Goal: Task Accomplishment & Management: Use online tool/utility

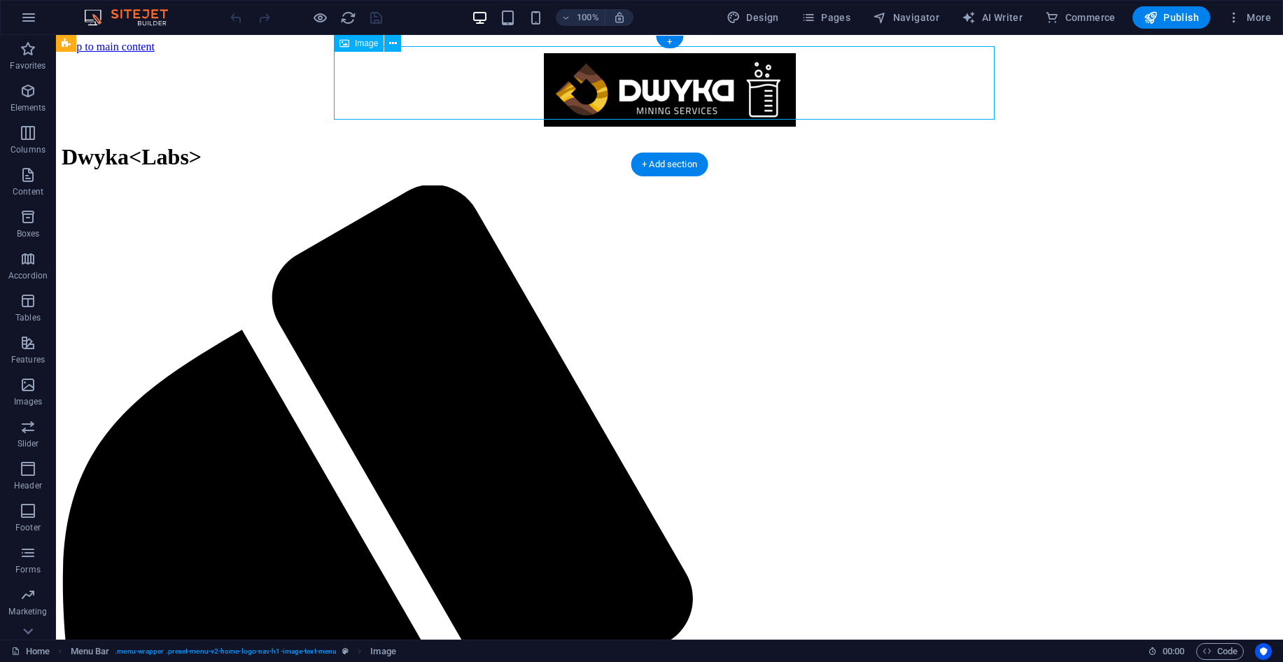
click at [734, 89] on figure at bounding box center [670, 91] width 1216 height 76
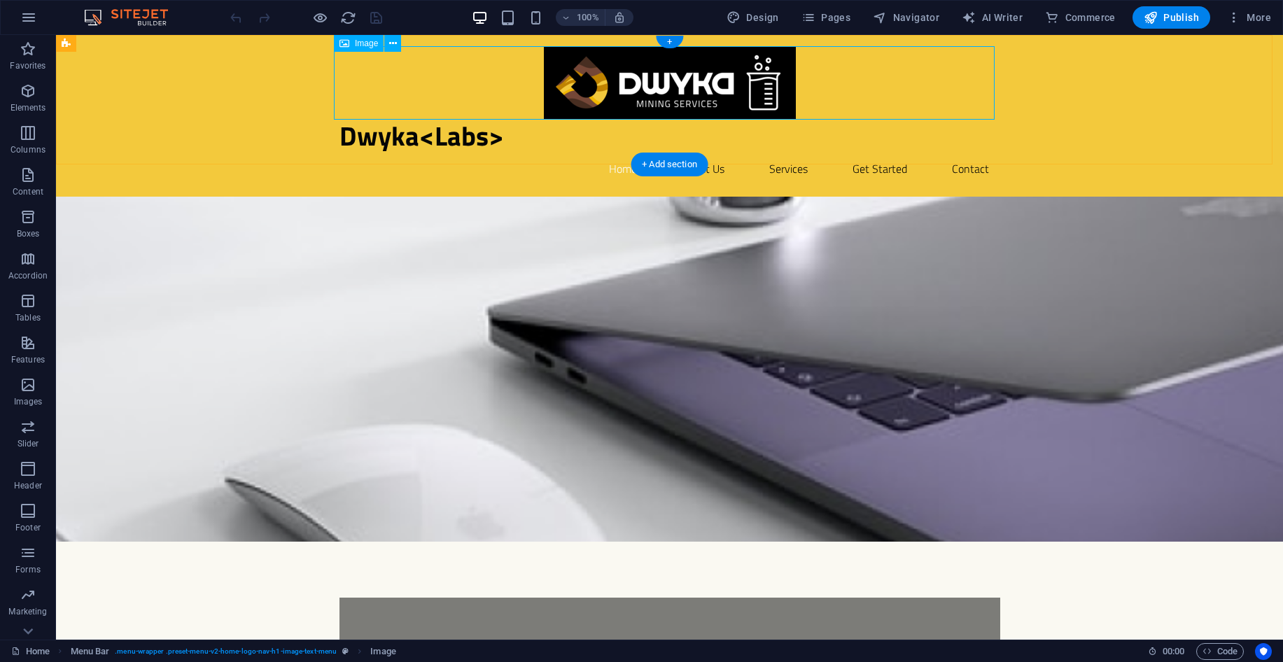
click at [617, 78] on figure at bounding box center [670, 83] width 661 height 74
click at [354, 46] on div "Image" at bounding box center [359, 43] width 50 height 17
click at [391, 43] on icon at bounding box center [393, 43] width 8 height 15
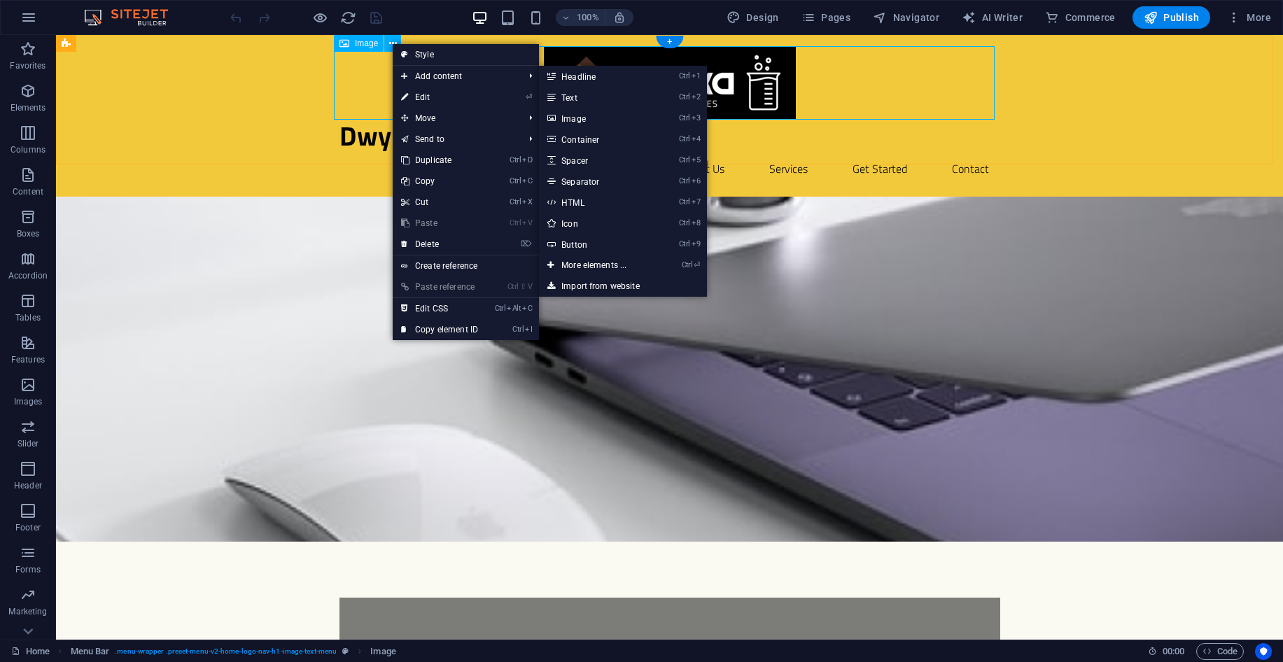
click at [725, 88] on figure at bounding box center [670, 83] width 661 height 74
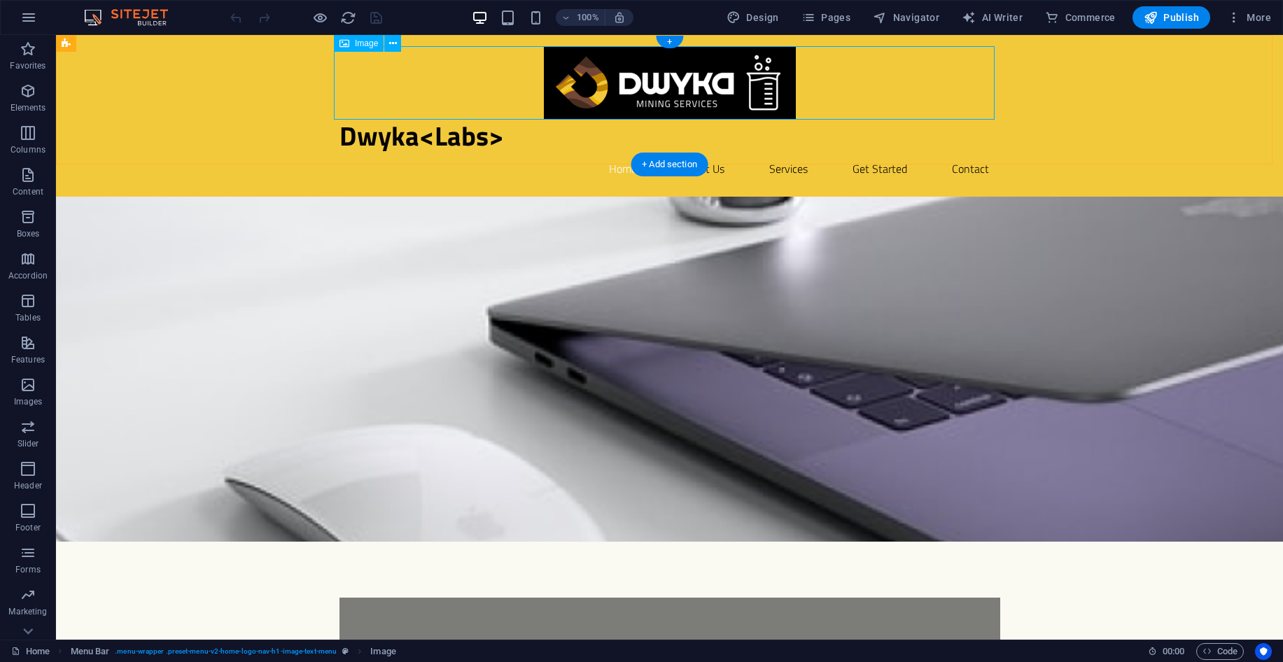
click at [731, 83] on figure at bounding box center [670, 83] width 661 height 74
click at [732, 83] on figure at bounding box center [670, 83] width 661 height 74
select select "px"
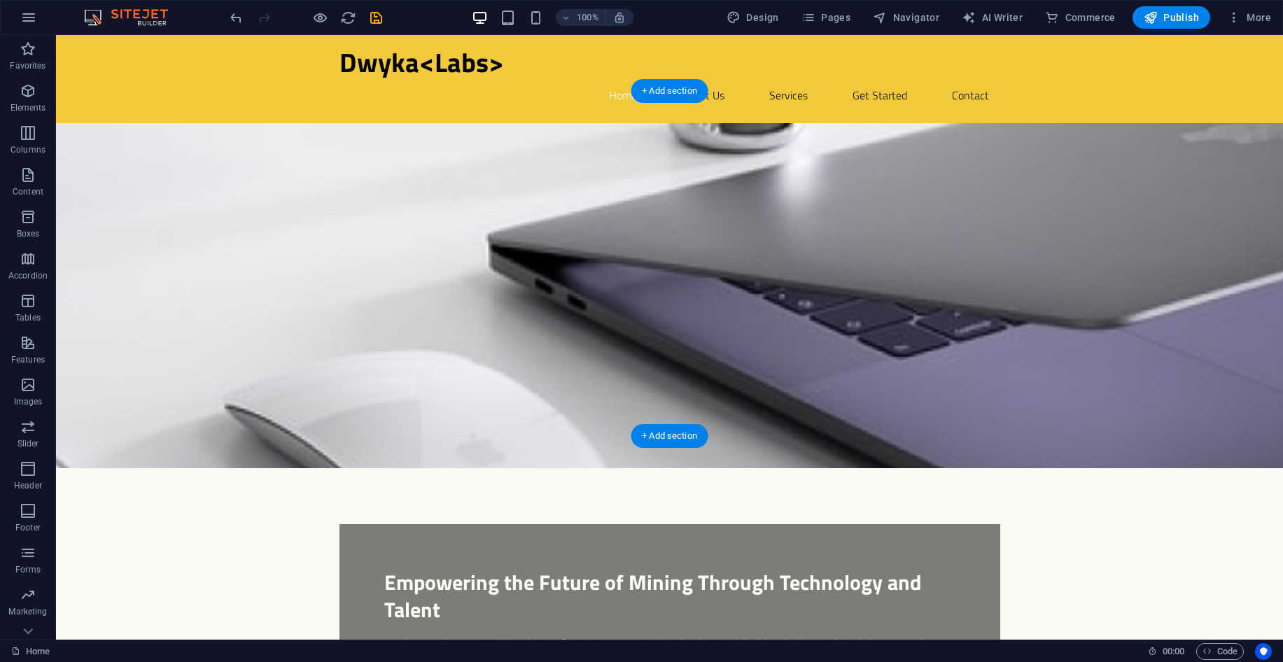
click at [739, 174] on figure at bounding box center [669, 295] width 1227 height 345
click at [387, 62] on div "Dwyka<Labs>" at bounding box center [670, 62] width 661 height 32
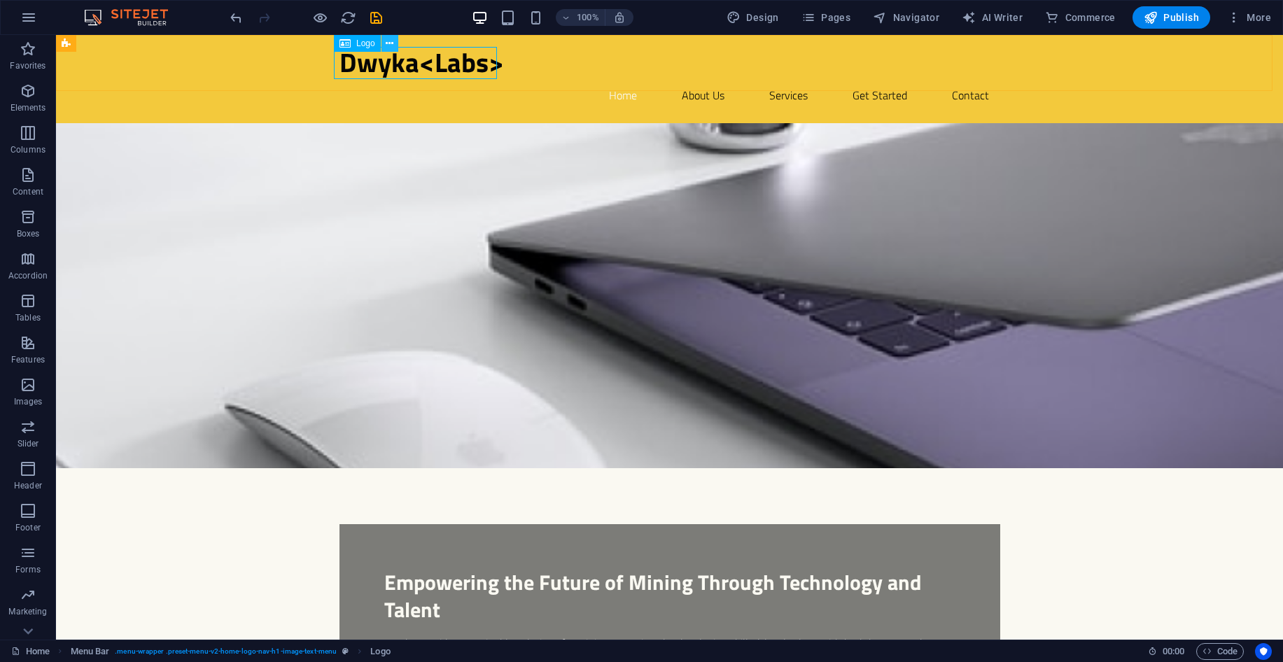
click at [388, 42] on icon at bounding box center [390, 43] width 8 height 15
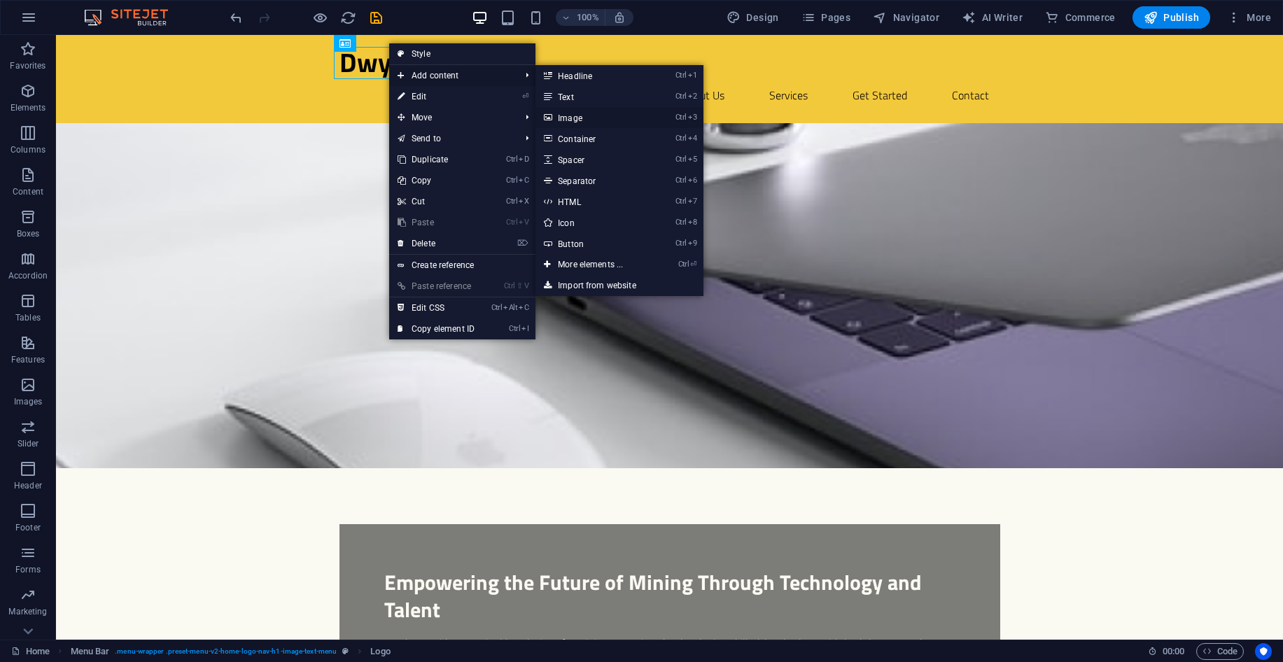
click at [582, 115] on link "Ctrl 3 Image" at bounding box center [594, 117] width 116 height 21
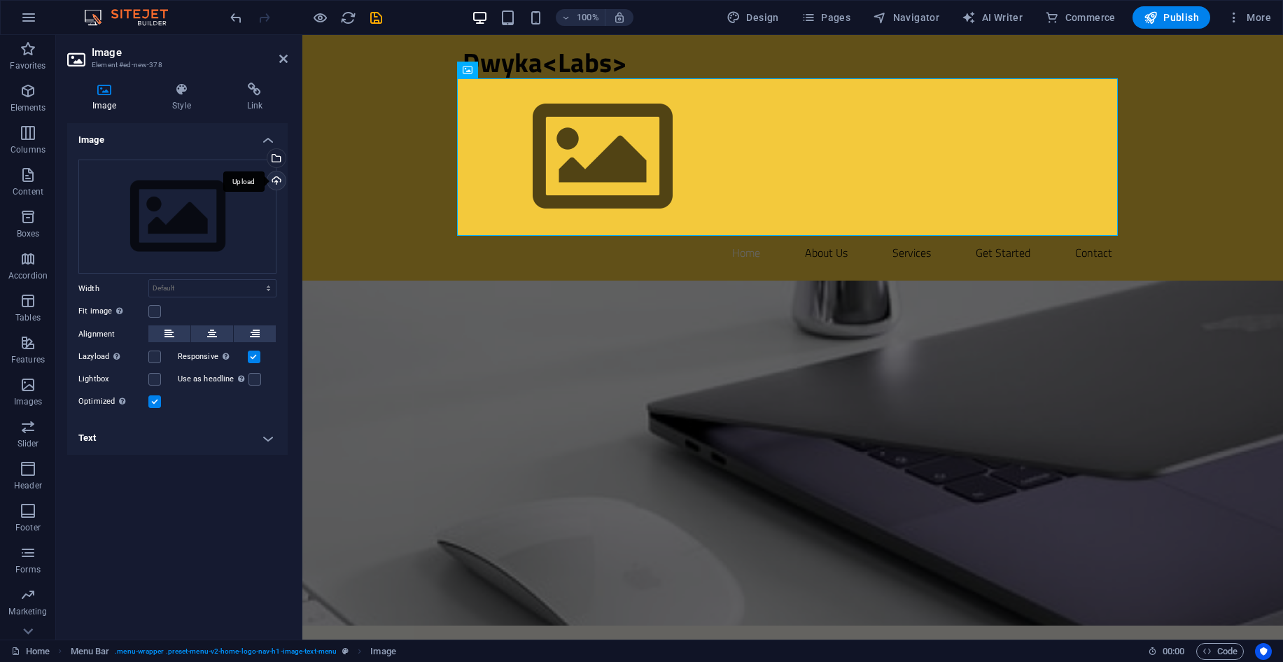
click at [277, 179] on div "Upload" at bounding box center [275, 182] width 21 height 21
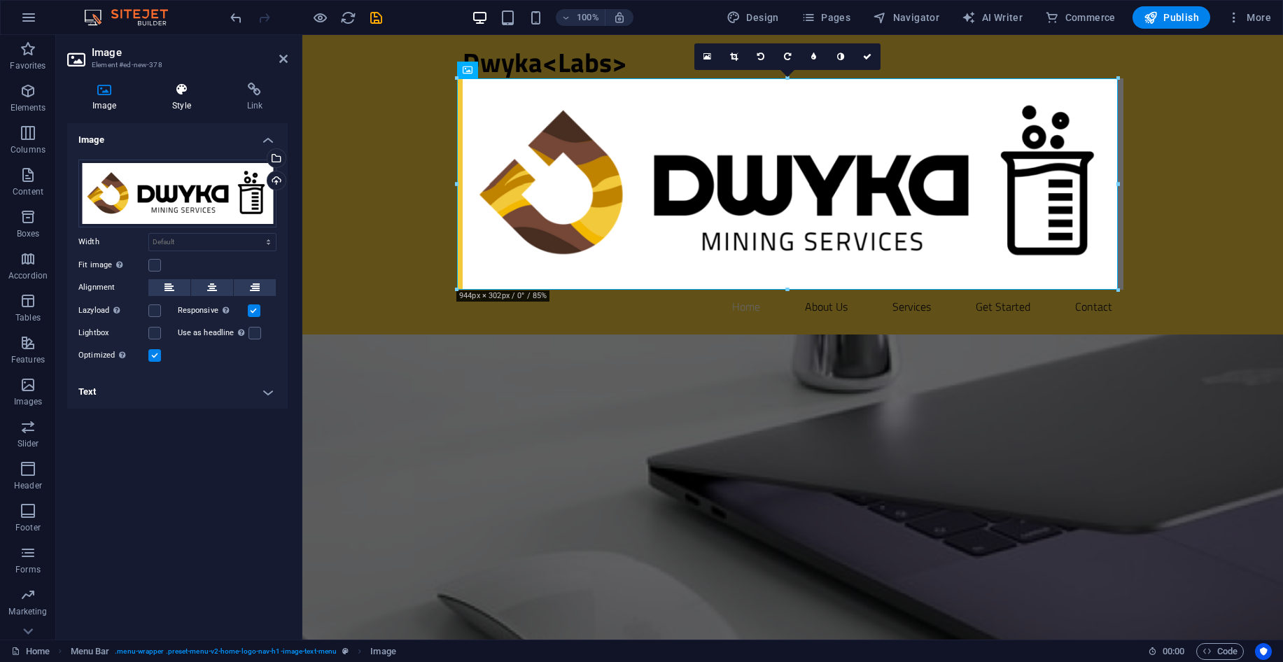
click at [188, 97] on h4 "Style" at bounding box center [184, 97] width 74 height 29
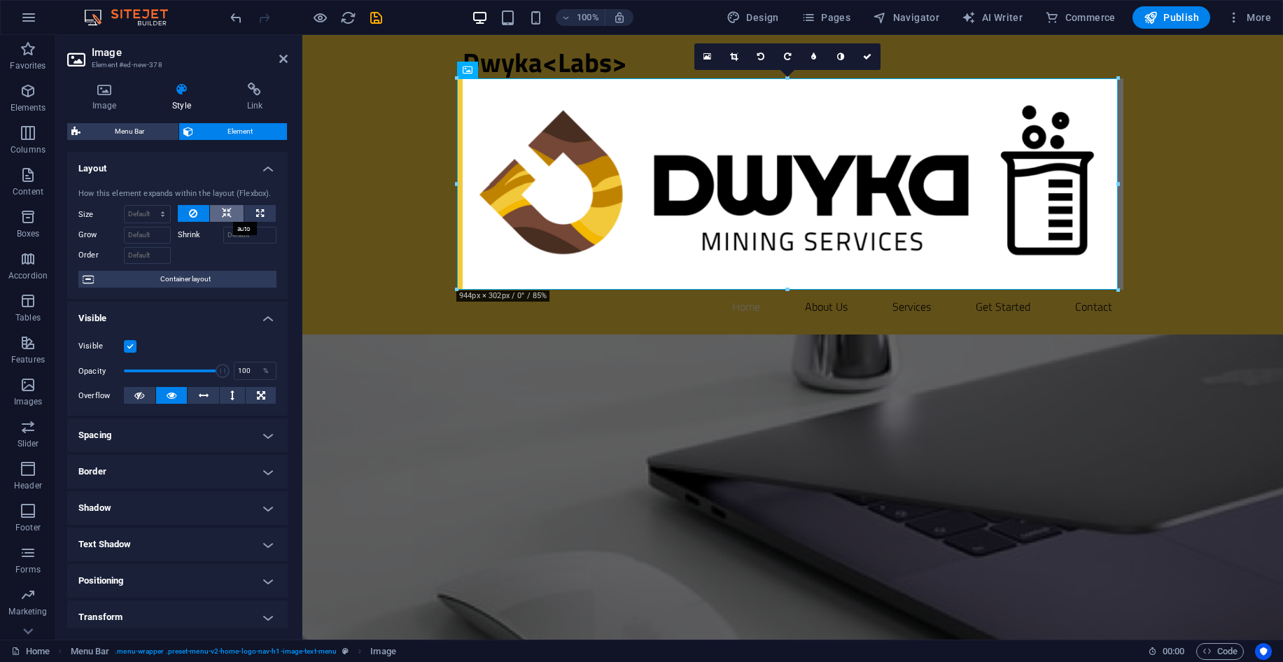
click at [222, 214] on icon at bounding box center [227, 213] width 10 height 17
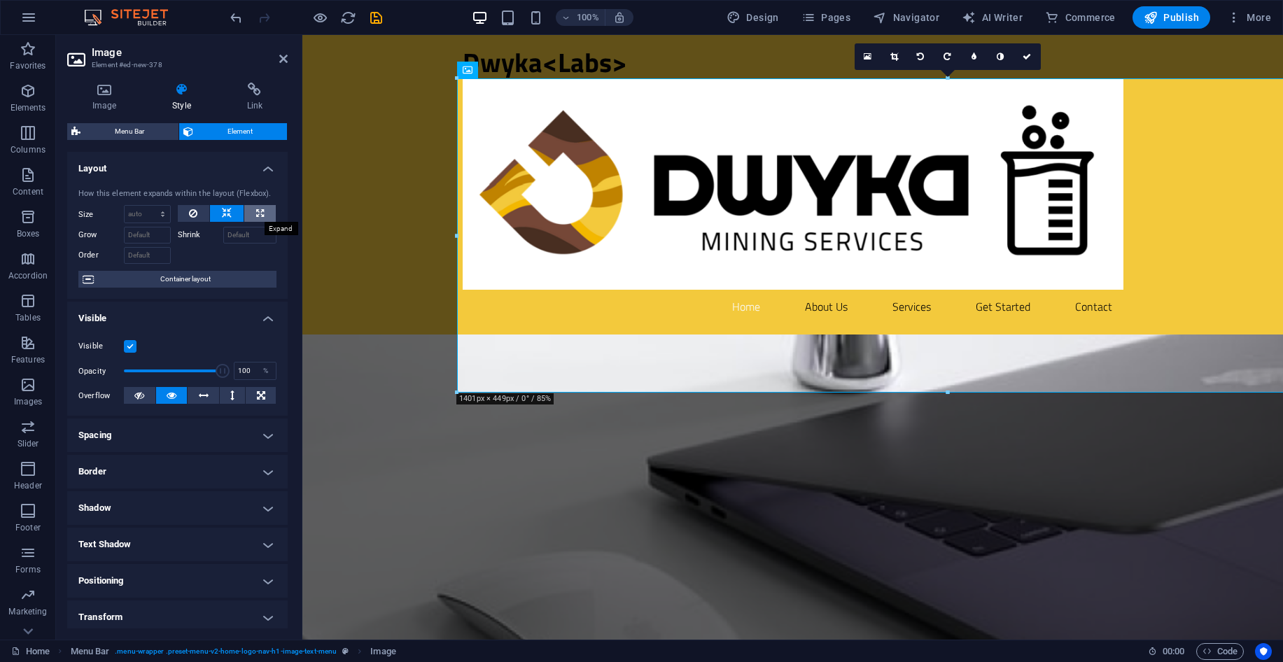
click at [261, 214] on icon at bounding box center [260, 213] width 8 height 17
type input "100"
select select "%"
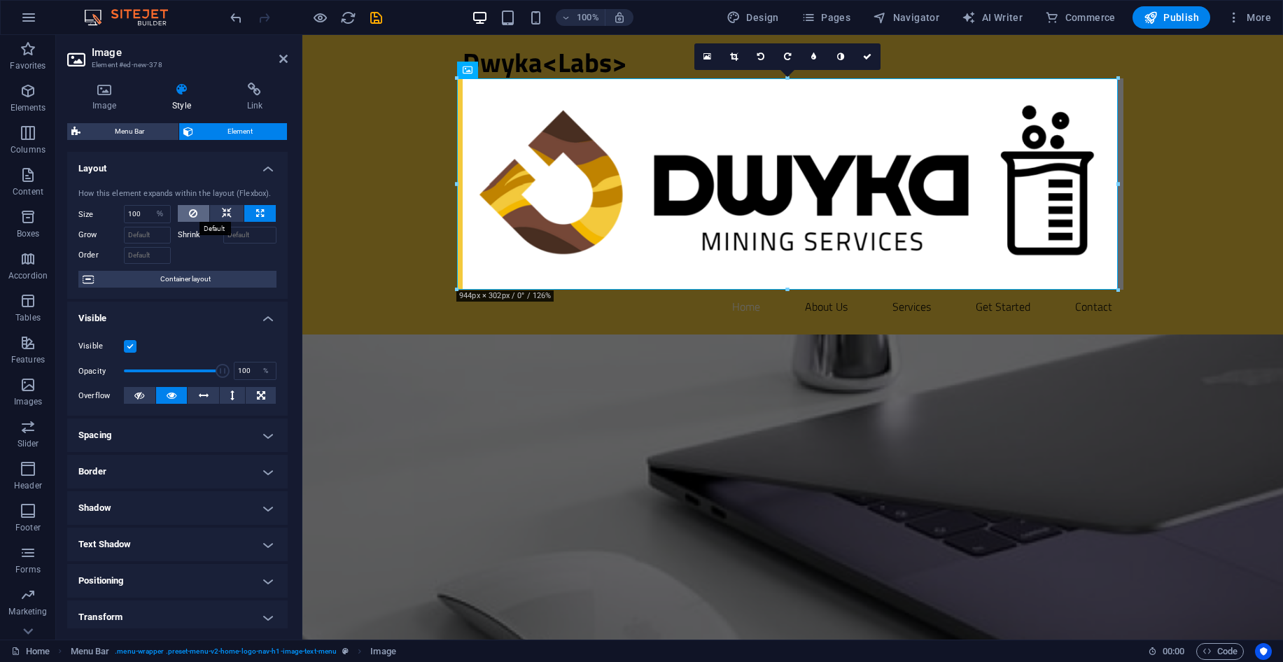
click at [193, 214] on icon at bounding box center [193, 213] width 8 height 17
select select "DISABLED_OPTION_VALUE"
click at [158, 374] on span at bounding box center [173, 371] width 99 height 21
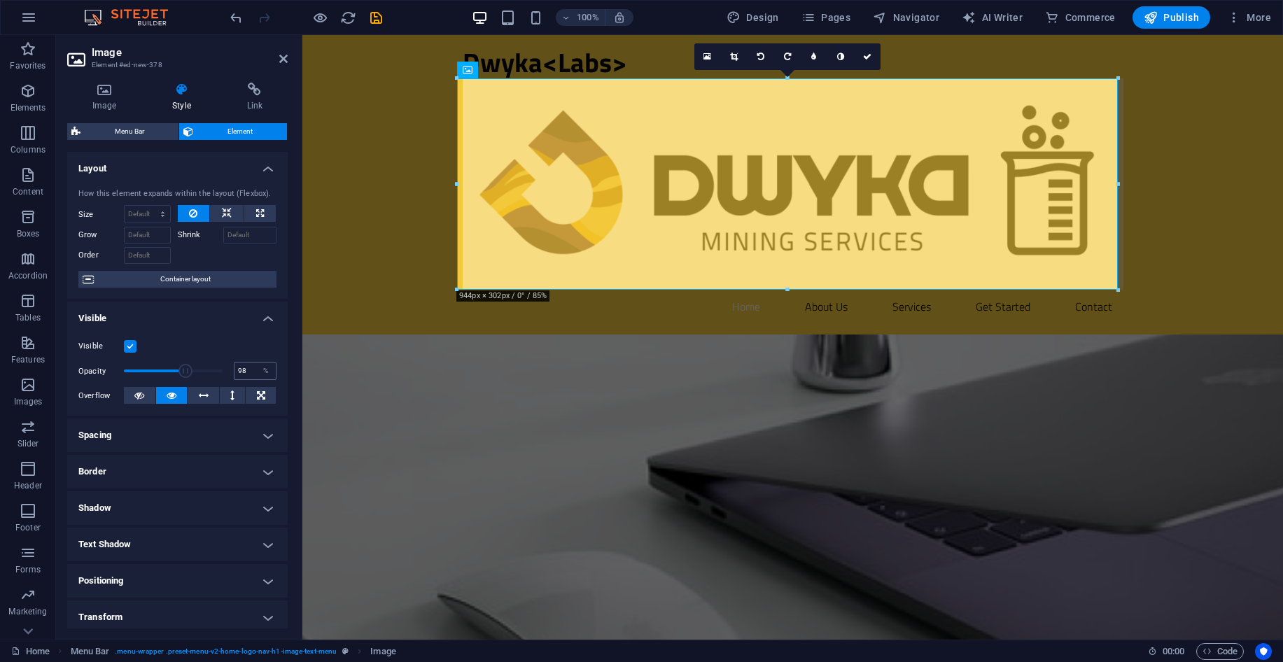
type input "100"
drag, startPoint x: 148, startPoint y: 369, endPoint x: 241, endPoint y: 368, distance: 93.1
click at [241, 368] on div "Opacity 100 %" at bounding box center [177, 371] width 198 height 21
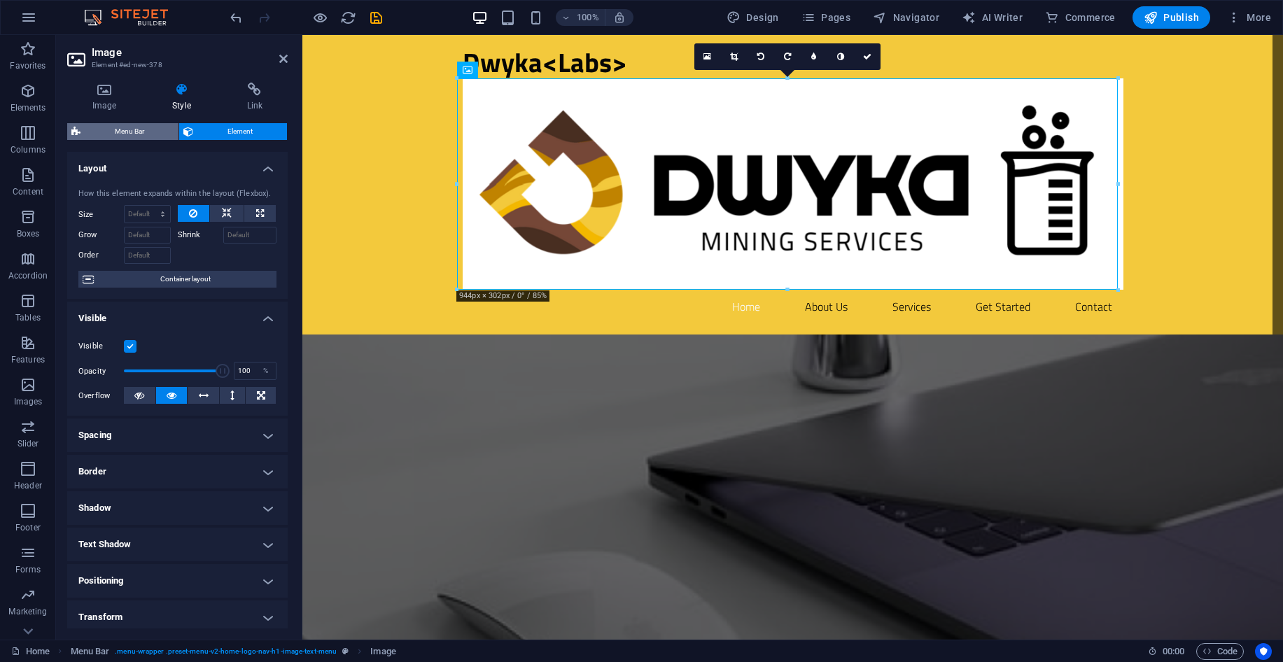
click at [119, 131] on span "Menu Bar" at bounding box center [130, 131] width 90 height 17
select select "rem"
select select "preset-menu-v2-home-logo-nav-h1-image-text-menu"
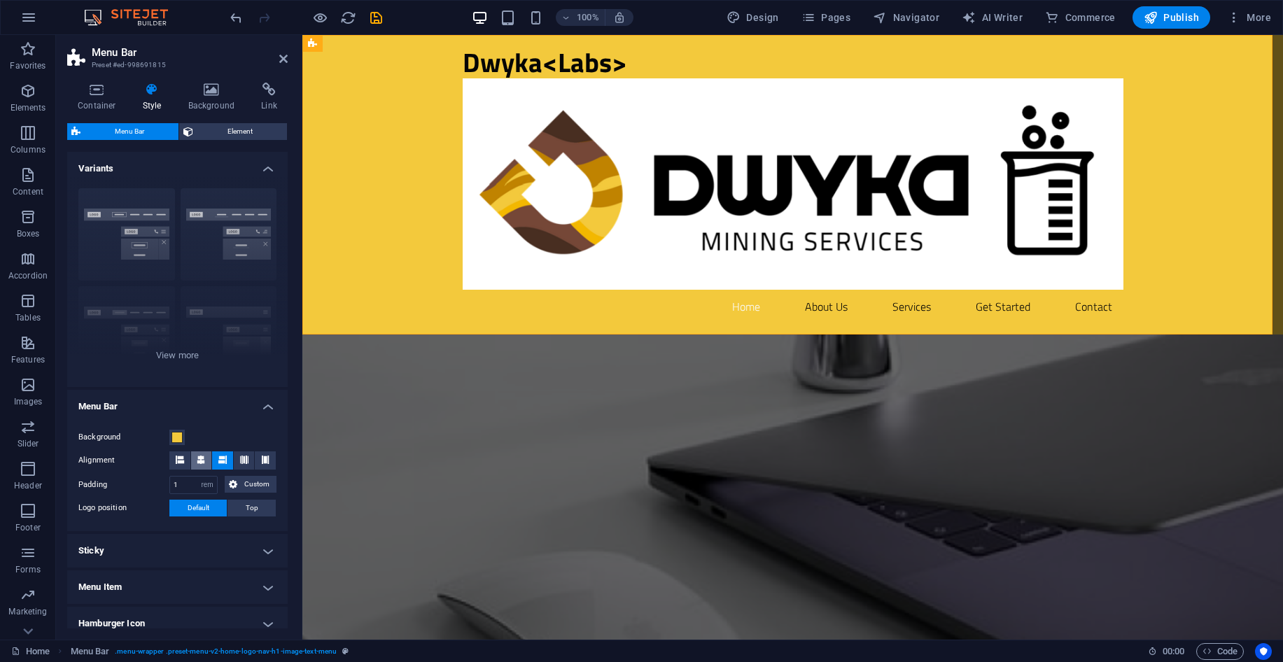
click at [197, 457] on icon at bounding box center [201, 460] width 8 height 8
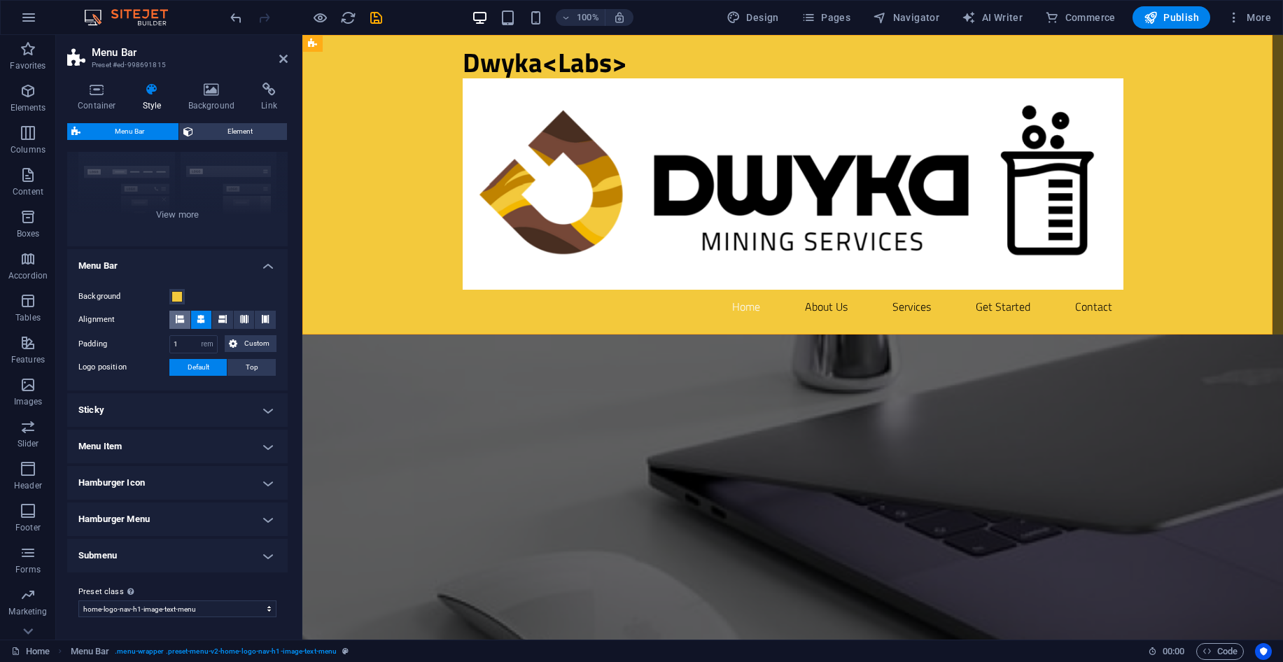
click at [179, 321] on icon at bounding box center [180, 319] width 8 height 8
click at [242, 368] on button "Top" at bounding box center [252, 367] width 48 height 17
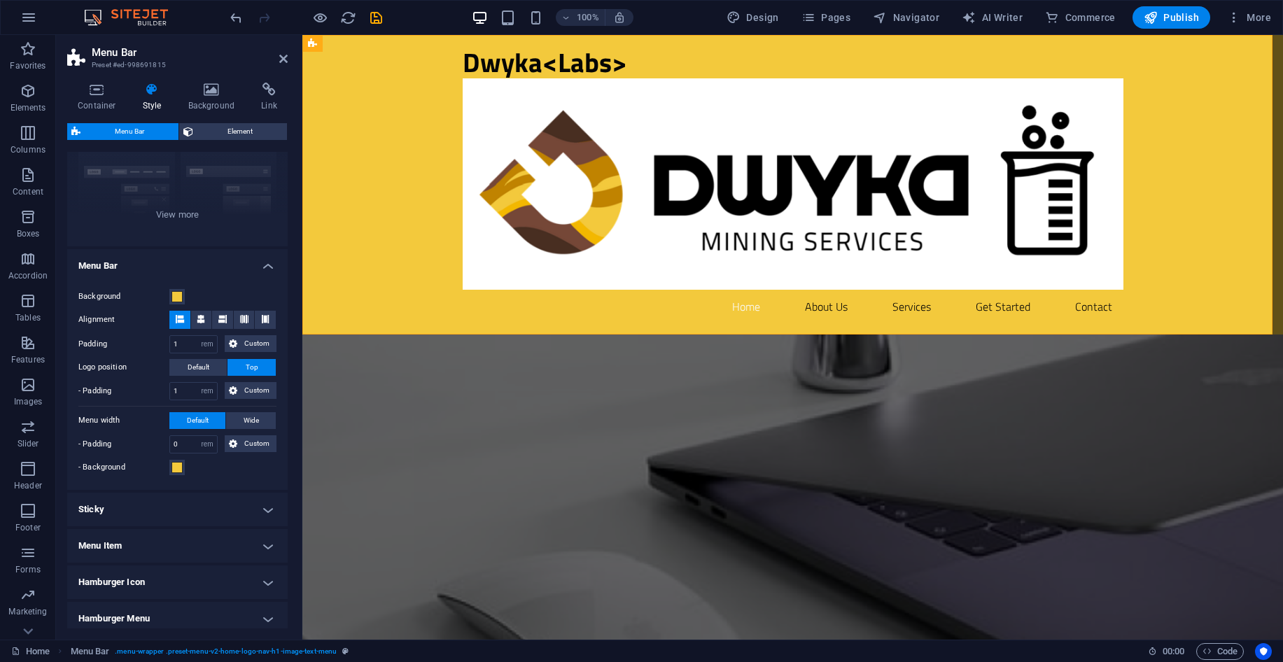
click at [242, 368] on button "Top" at bounding box center [252, 367] width 48 height 17
click at [200, 372] on span "Default" at bounding box center [199, 367] width 22 height 17
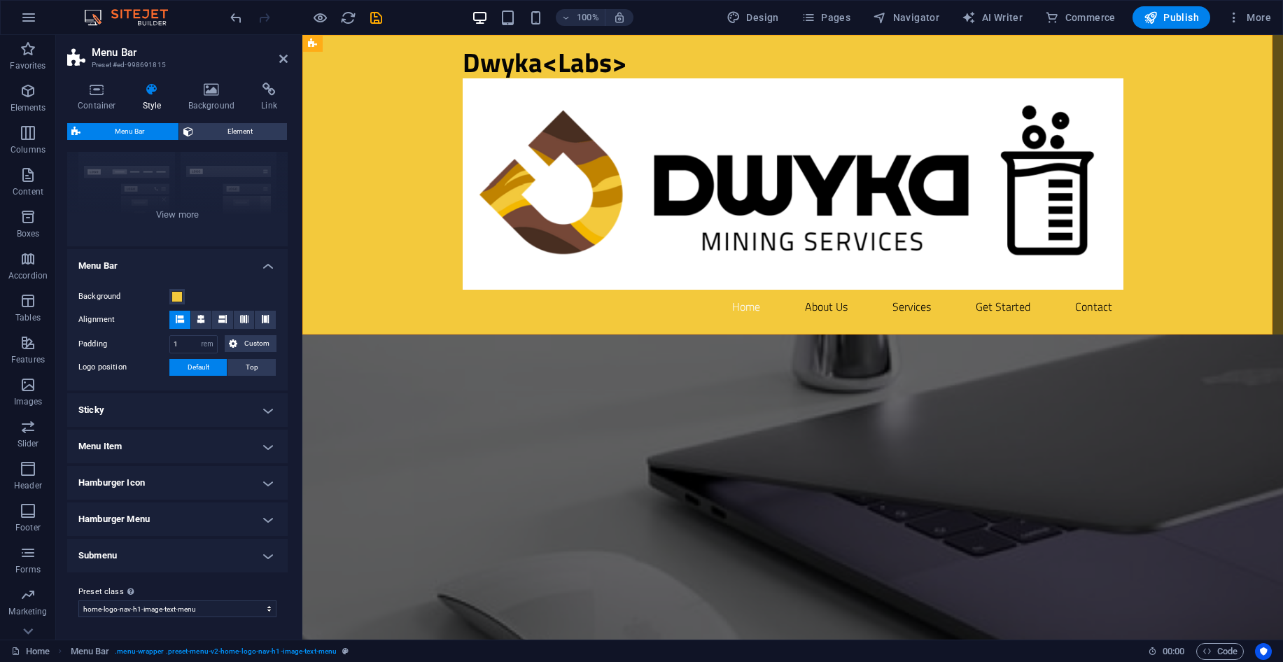
click at [171, 476] on h4 "Hamburger Icon" at bounding box center [177, 483] width 221 height 34
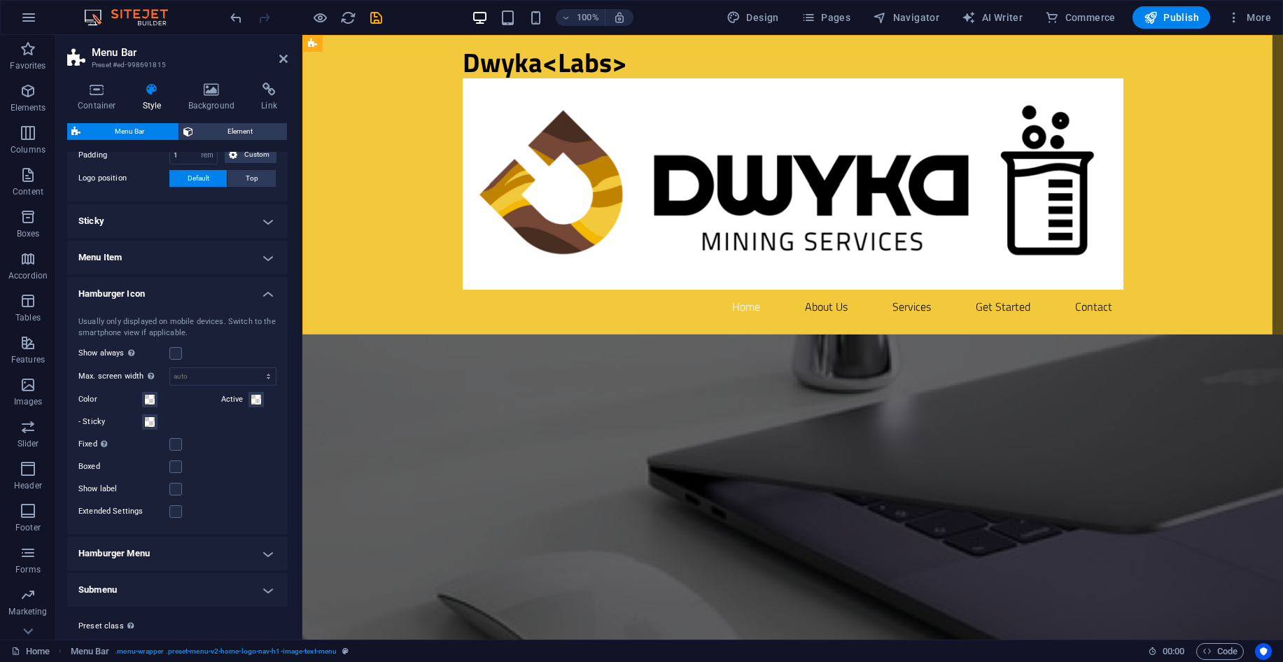
scroll to position [364, 0]
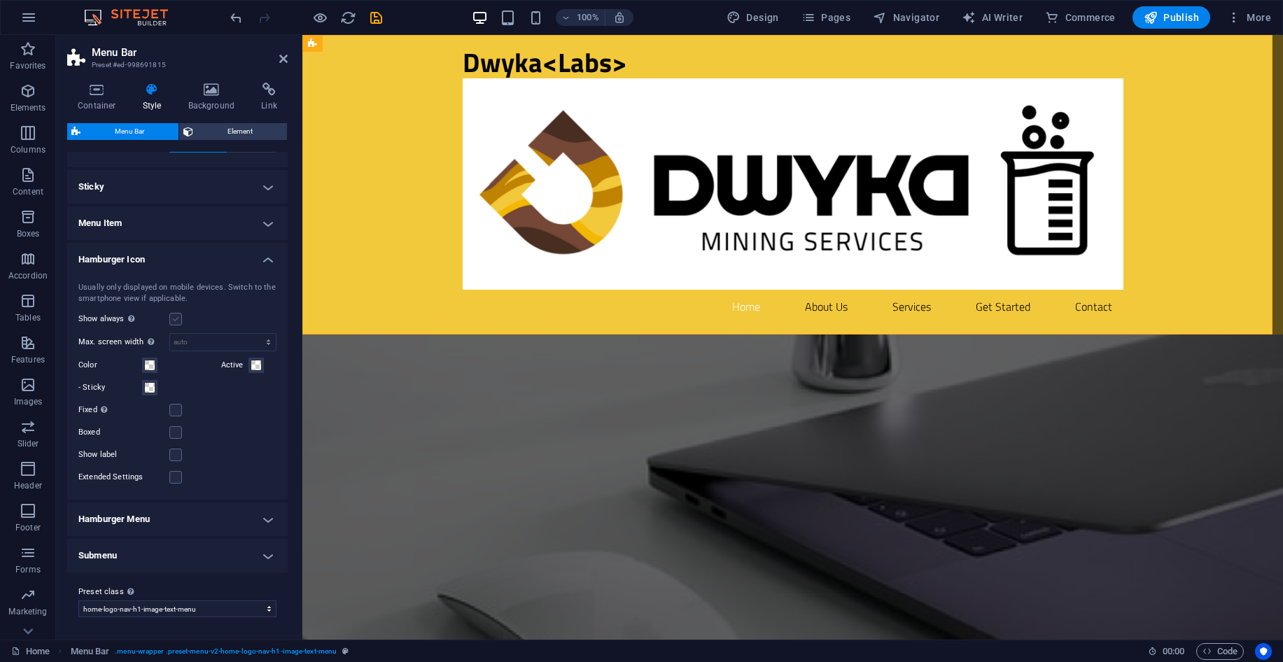
click at [174, 323] on label at bounding box center [175, 319] width 13 height 13
click at [0, 0] on input "Show always Shows the trigger for all viewports." at bounding box center [0, 0] width 0 height 0
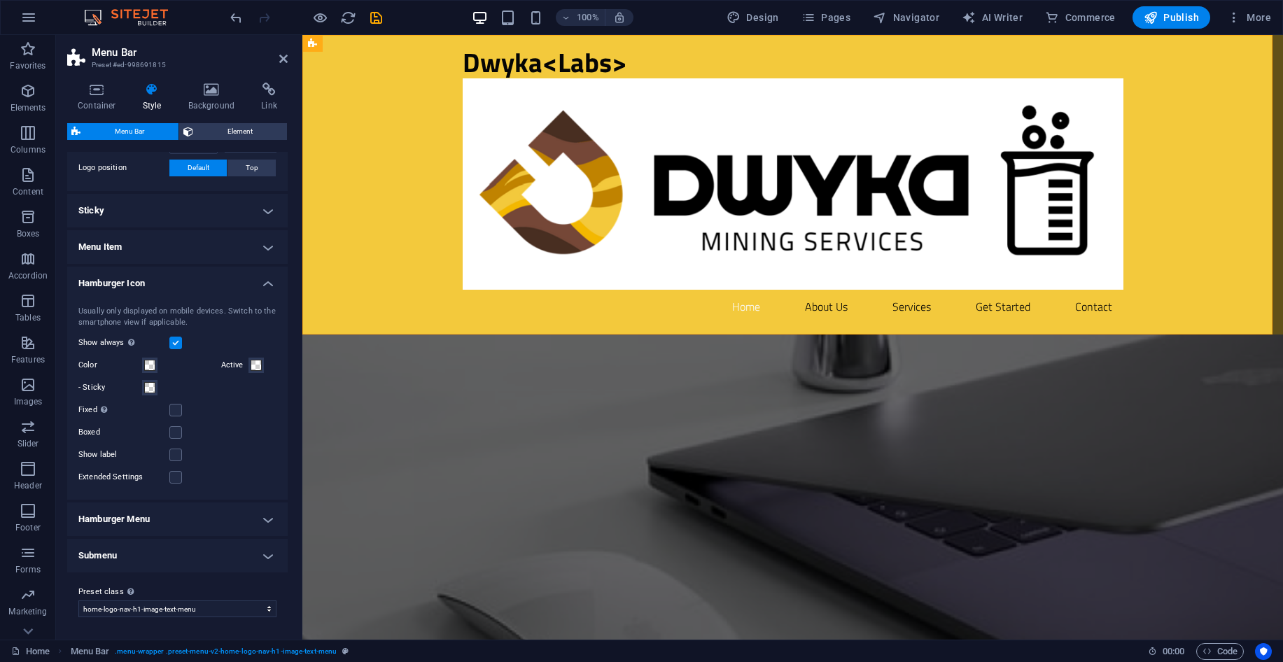
click at [227, 250] on h4 "Menu Item" at bounding box center [177, 247] width 221 height 34
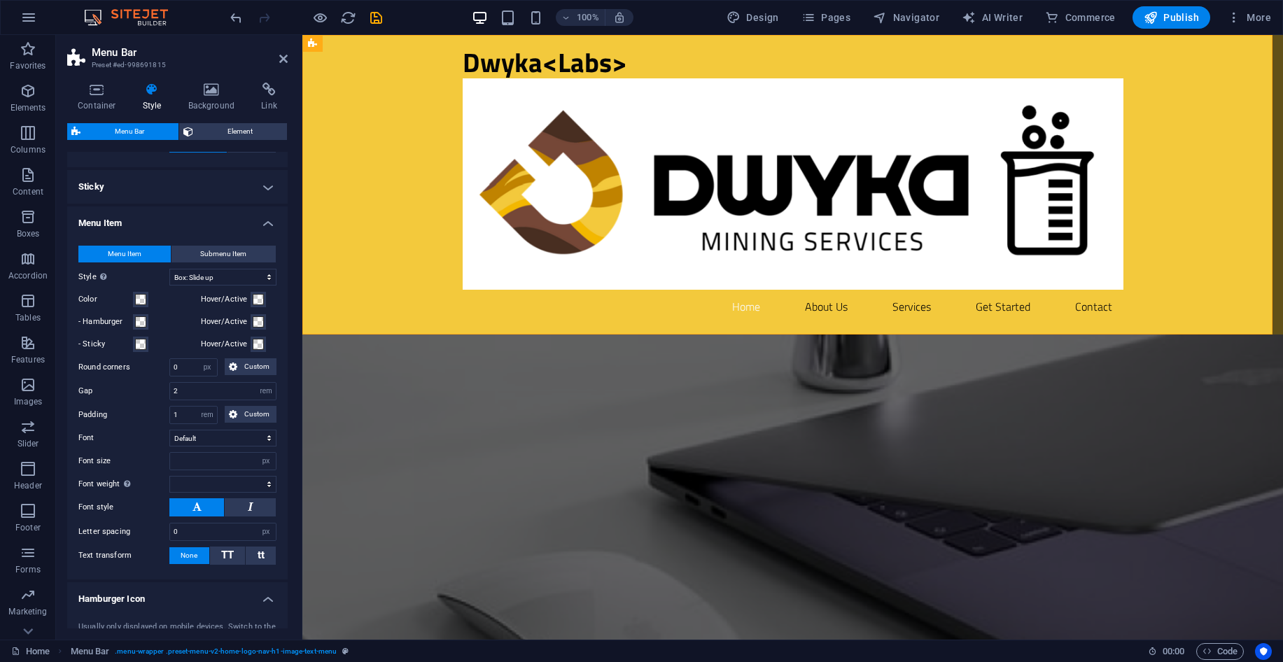
select select
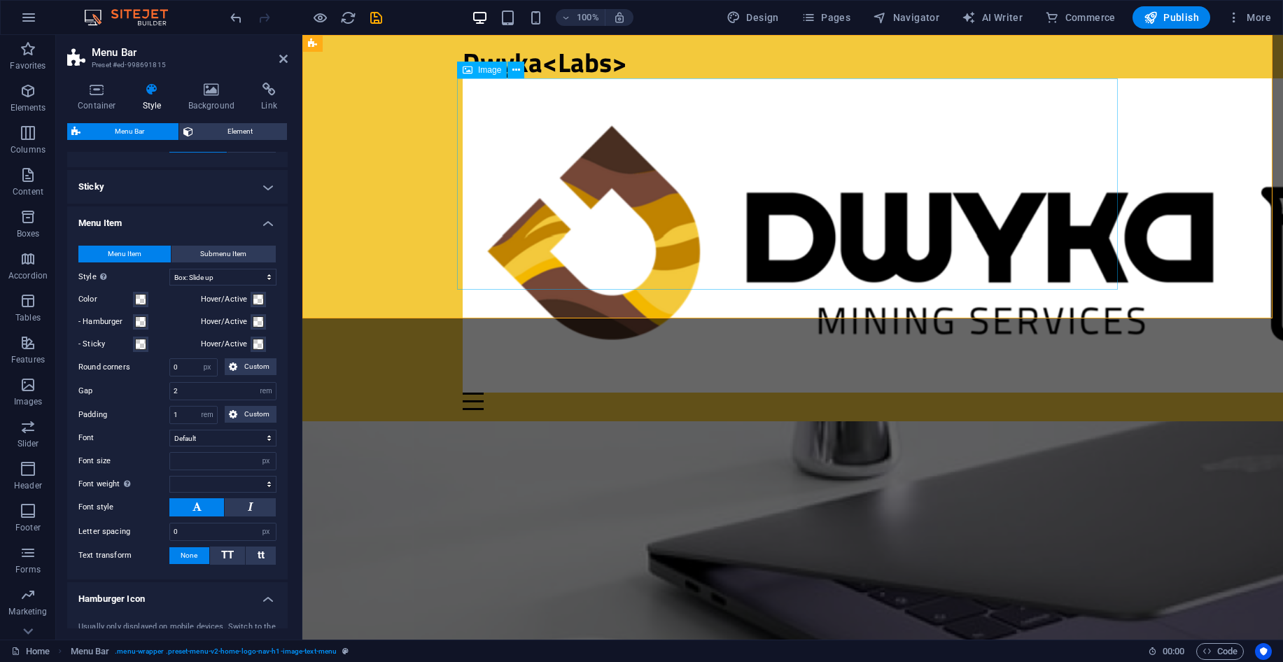
click at [751, 212] on figure at bounding box center [793, 235] width 661 height 314
click at [1104, 264] on figure at bounding box center [793, 235] width 661 height 314
click at [515, 127] on figure at bounding box center [793, 235] width 661 height 314
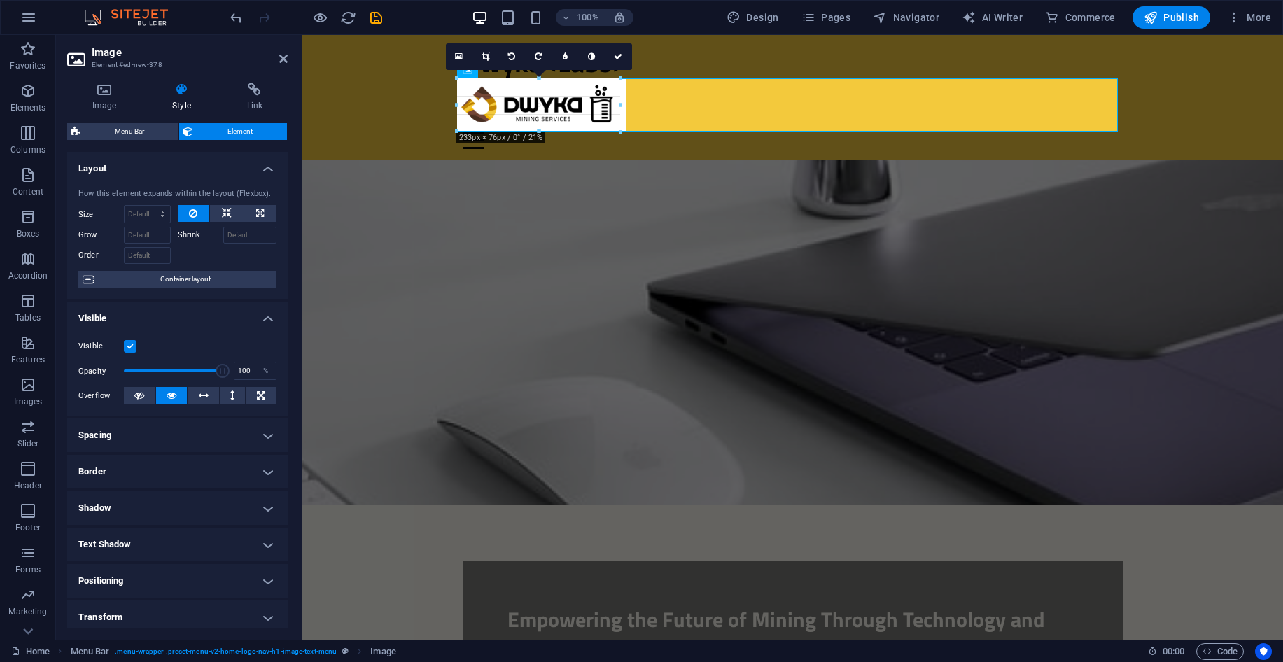
drag, startPoint x: 1118, startPoint y: 290, endPoint x: 616, endPoint y: 114, distance: 531.3
click at [674, 161] on figure at bounding box center [792, 332] width 981 height 345
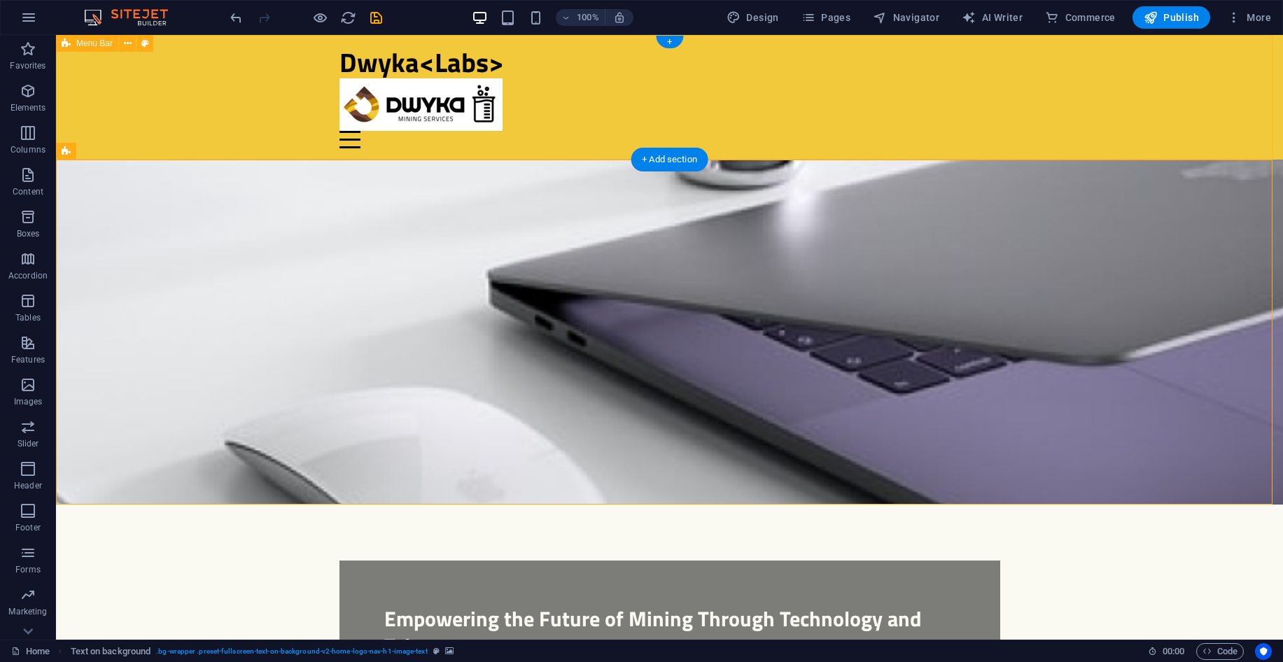
click at [211, 73] on div "Dwyka<Labs> Home About Us Services Get Started Contact" at bounding box center [669, 97] width 1227 height 125
click at [449, 102] on figure at bounding box center [670, 104] width 661 height 53
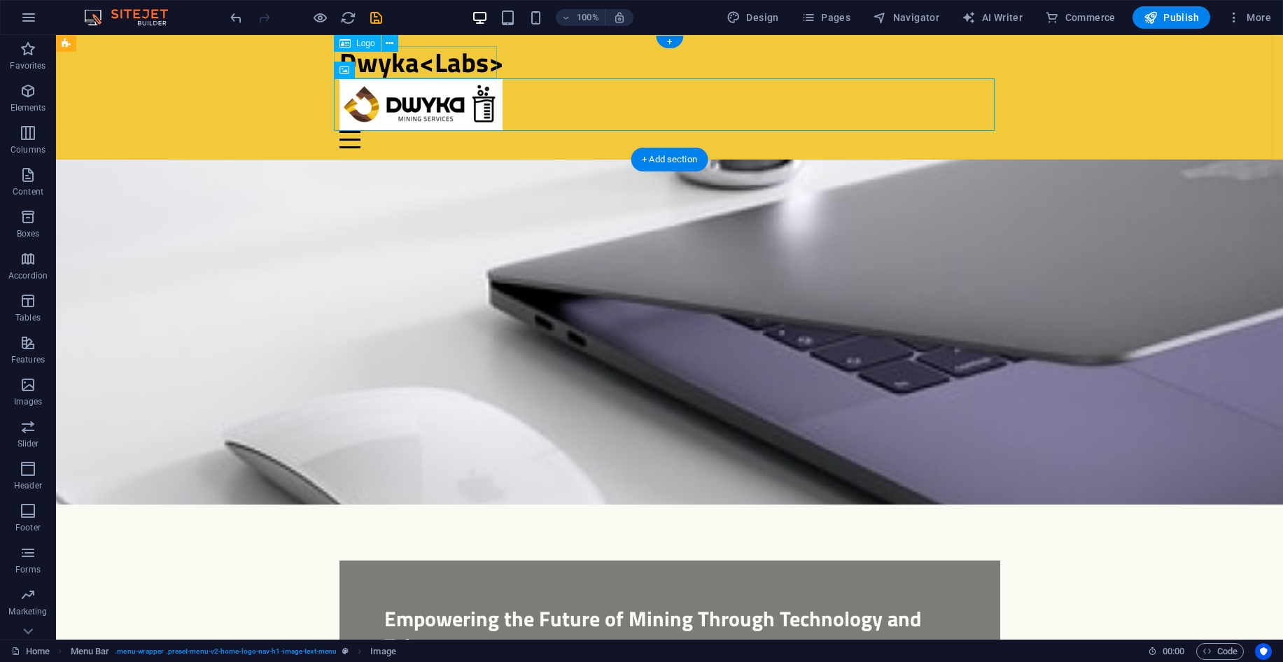
click at [463, 55] on div "Dwyka<Labs>" at bounding box center [670, 62] width 661 height 32
click at [432, 93] on figure at bounding box center [670, 104] width 661 height 53
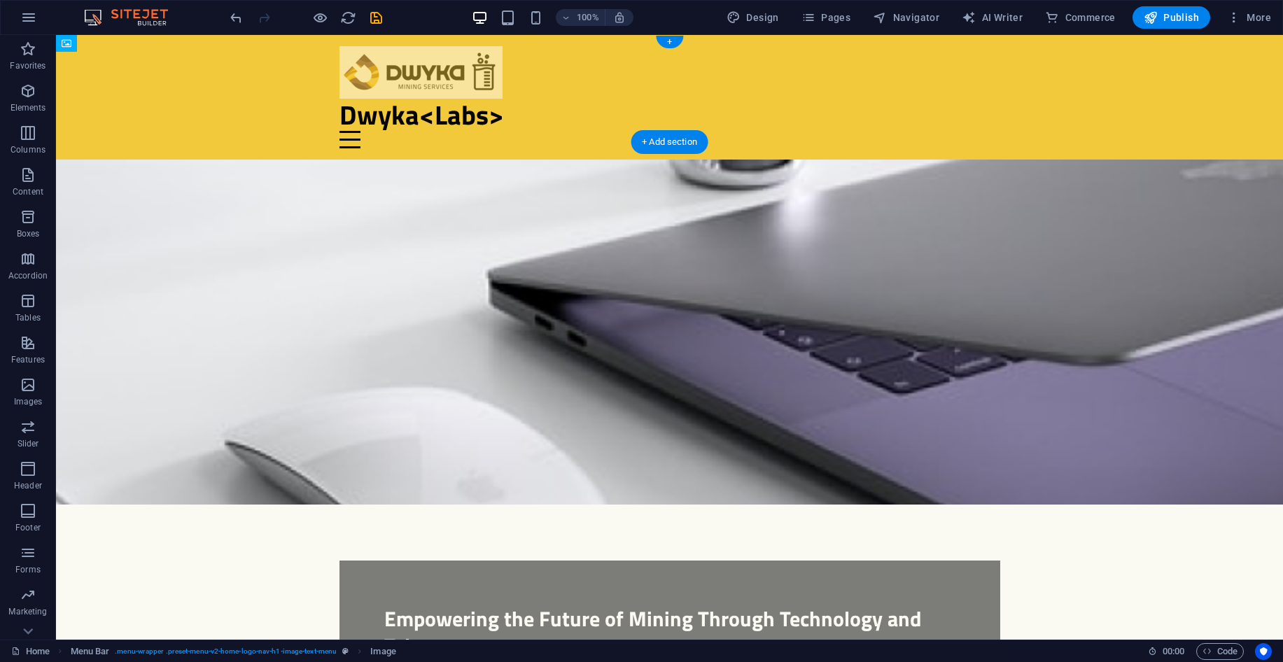
drag, startPoint x: 432, startPoint y: 101, endPoint x: 466, endPoint y: 67, distance: 48.0
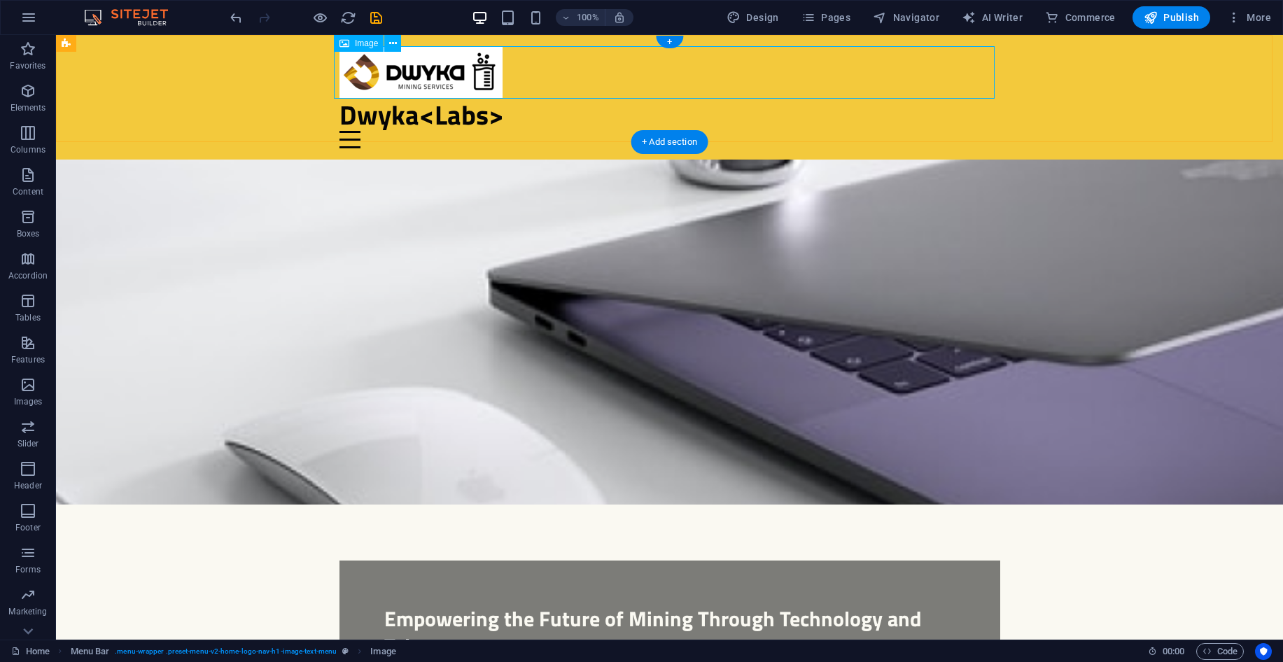
click at [438, 69] on figure at bounding box center [670, 72] width 661 height 53
click at [366, 71] on figure at bounding box center [670, 72] width 661 height 53
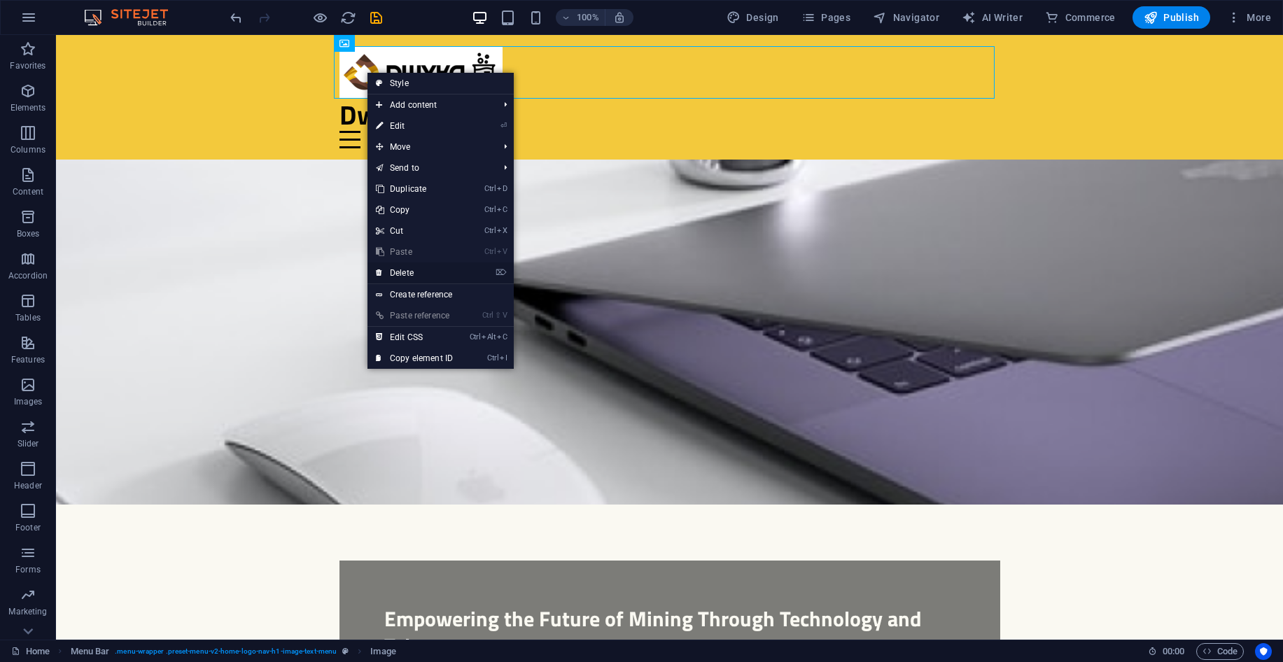
click at [396, 268] on link "⌦ Delete" at bounding box center [415, 273] width 94 height 21
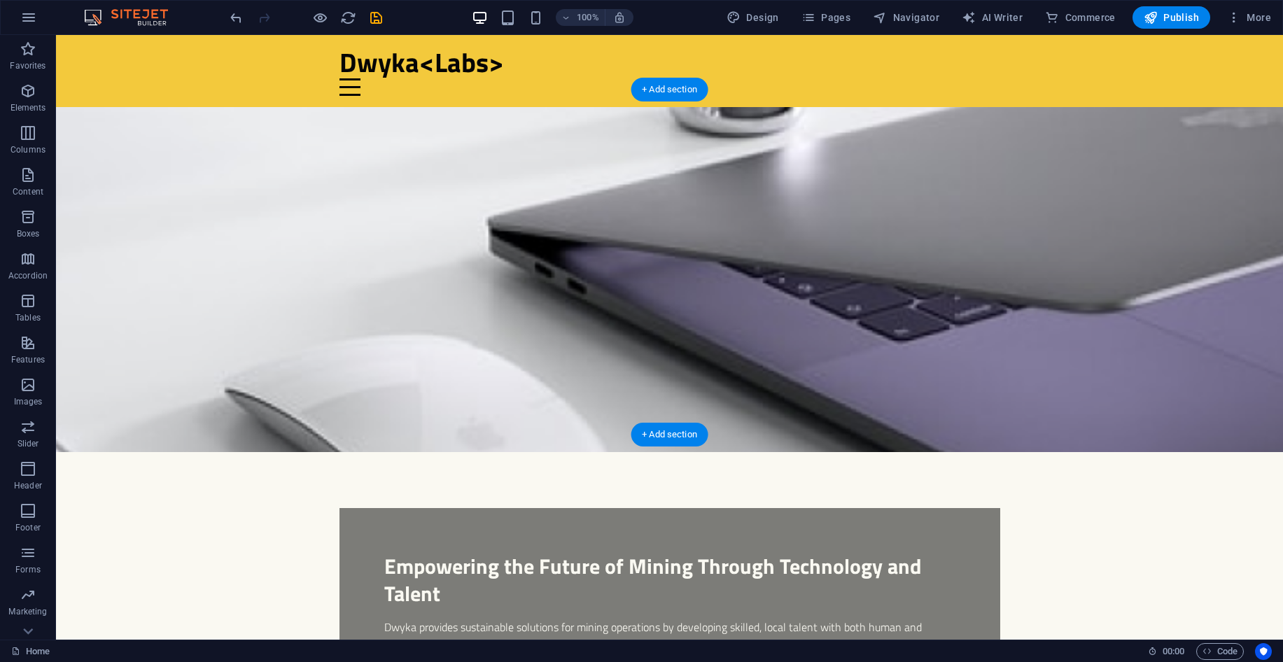
click at [210, 172] on figure at bounding box center [669, 279] width 1227 height 345
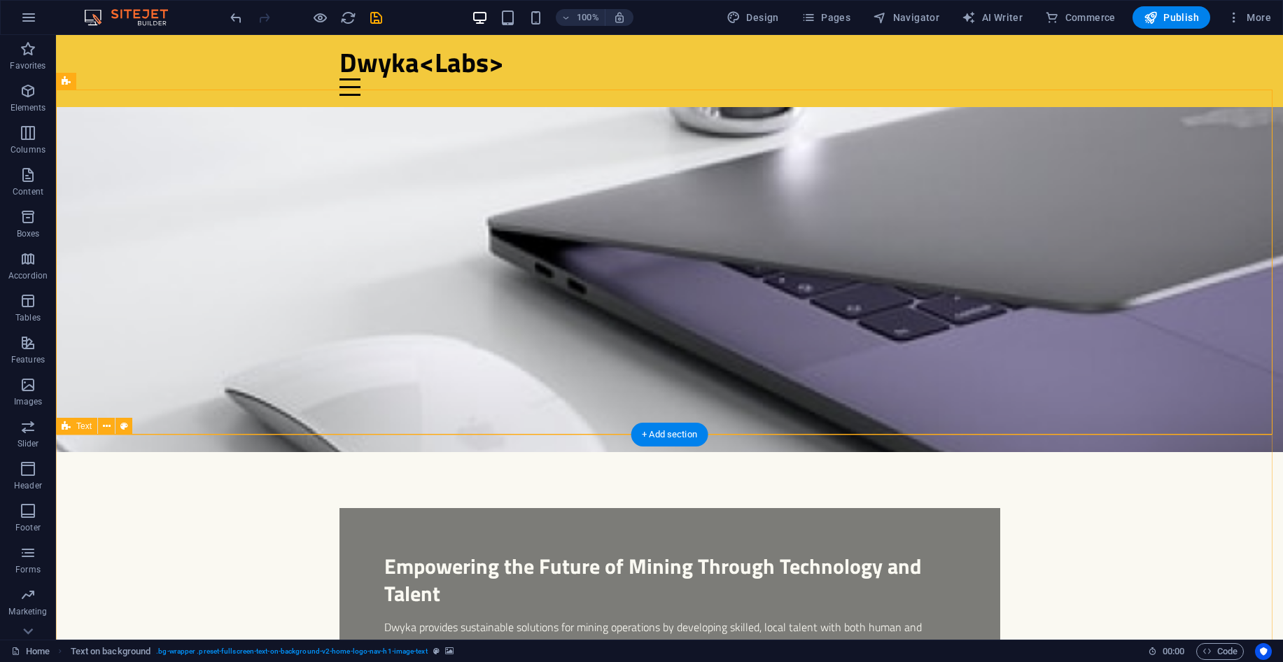
click at [123, 150] on figure at bounding box center [669, 279] width 1227 height 345
